Goal: Check status: Check status

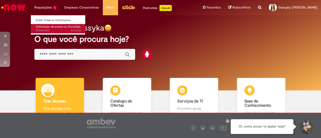
click at [43, 31] on span "2d atrás 2 dias atrás R13449900" at bounding box center [58, 31] width 45 height 4
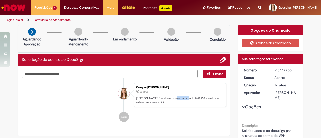
drag, startPoint x: 172, startPoint y: 98, endPoint x: 185, endPoint y: 99, distance: 12.5
click at [185, 99] on p "[PERSON_NAME]! Recebemos seu chamado R13449900 e em breve estaremos atuando." at bounding box center [179, 100] width 87 height 8
copy p "R1344990"
drag, startPoint x: 186, startPoint y: 98, endPoint x: 172, endPoint y: 98, distance: 14.0
click at [172, 98] on p "[PERSON_NAME]! Recebemos seu chamado R13449900 e em breve estaremos atuando." at bounding box center [179, 100] width 87 height 8
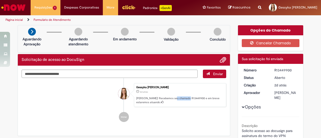
copy p "R13449900"
click at [178, 116] on li "Iniciar" at bounding box center [124, 117] width 204 height 10
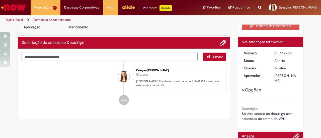
scroll to position [25, 0]
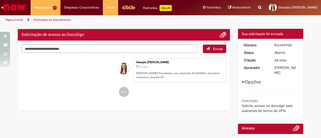
drag, startPoint x: 290, startPoint y: 45, endPoint x: 271, endPoint y: 45, distance: 19.0
click at [271, 45] on dd "R13449900" at bounding box center [285, 45] width 31 height 5
copy div "R13449900"
